Goal: Task Accomplishment & Management: Use online tool/utility

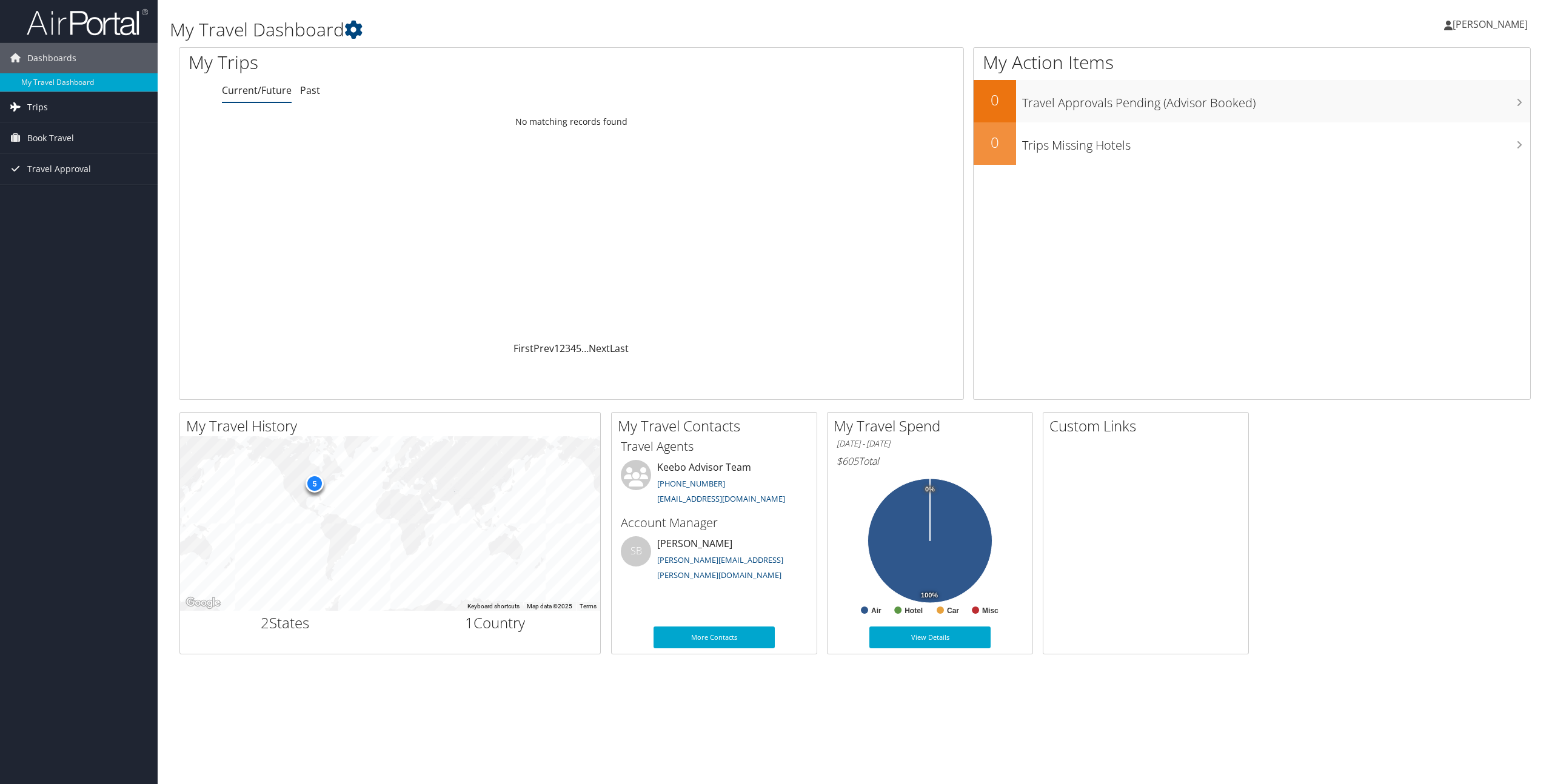
click at [38, 112] on span "Trips" at bounding box center [37, 107] width 20 height 30
click at [55, 130] on link "Current/Future Trips" at bounding box center [79, 131] width 158 height 19
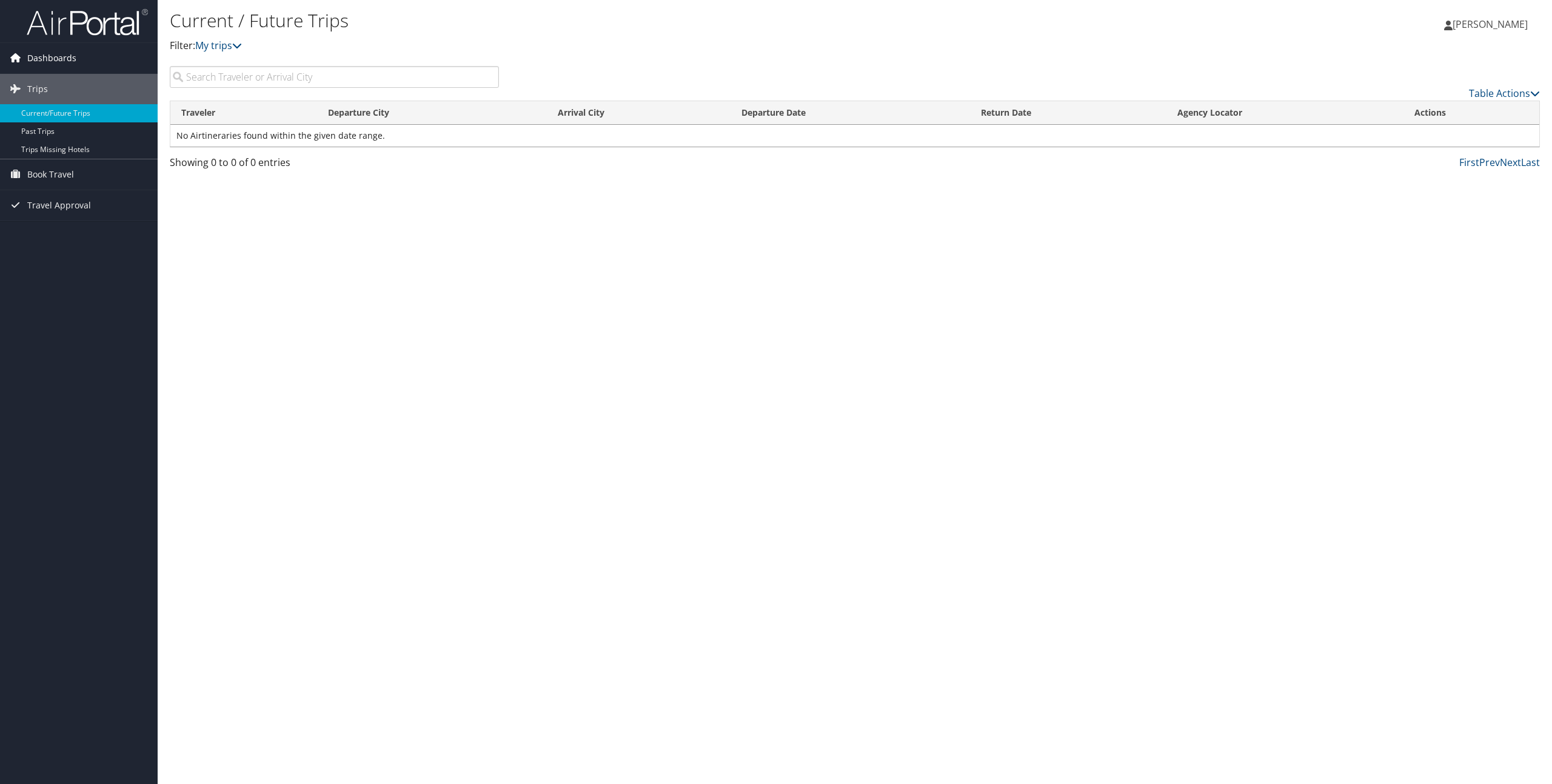
click at [60, 57] on span "Dashboards" at bounding box center [52, 57] width 49 height 30
click at [65, 88] on link "My Travel Dashboard" at bounding box center [79, 82] width 158 height 19
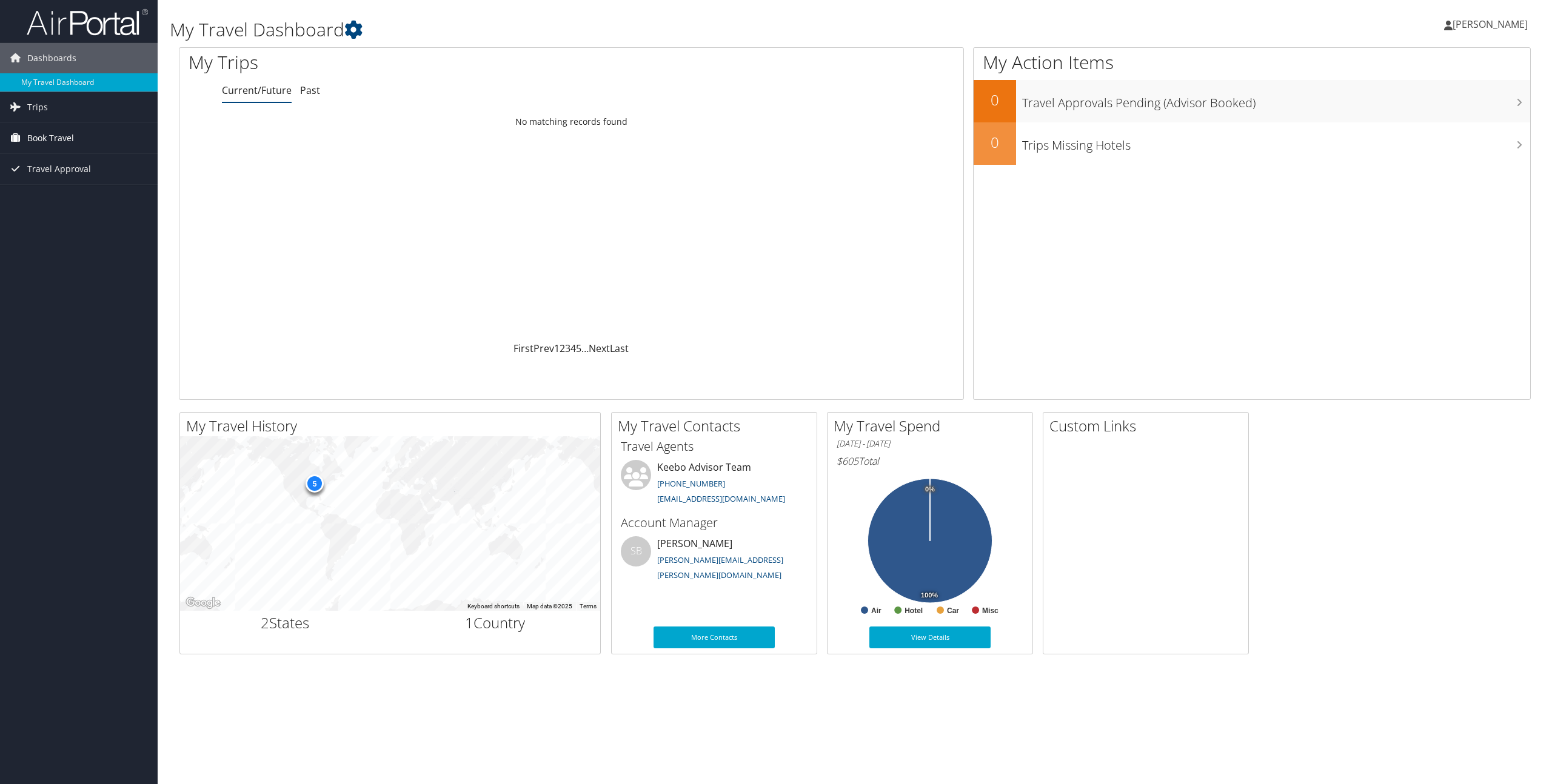
click at [57, 143] on span "Book Travel" at bounding box center [51, 137] width 47 height 30
click at [70, 200] on link "Book/Manage Online Trips" at bounding box center [79, 199] width 158 height 19
